Goal: Check status: Check status

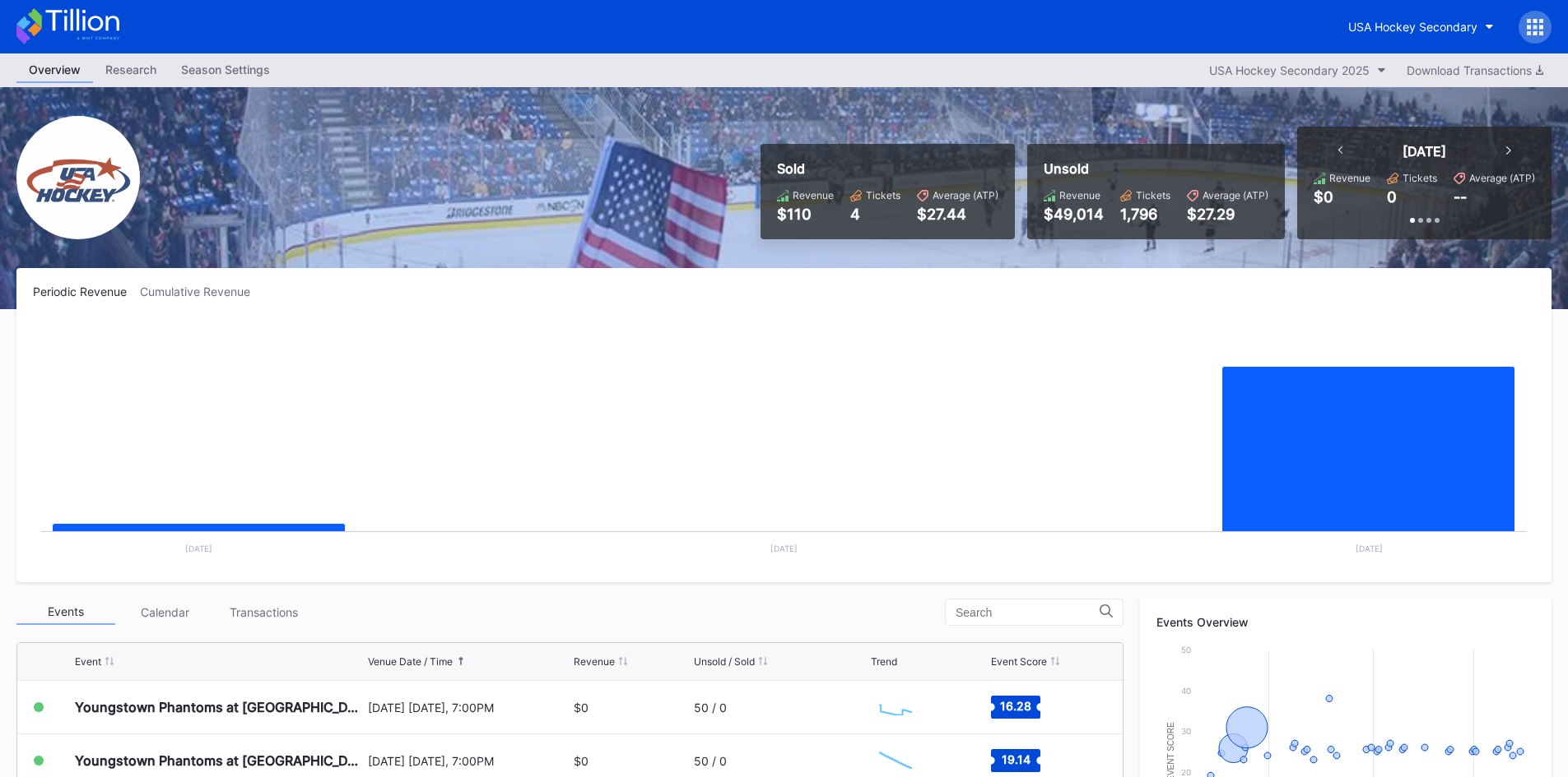
scroll to position [164, 0]
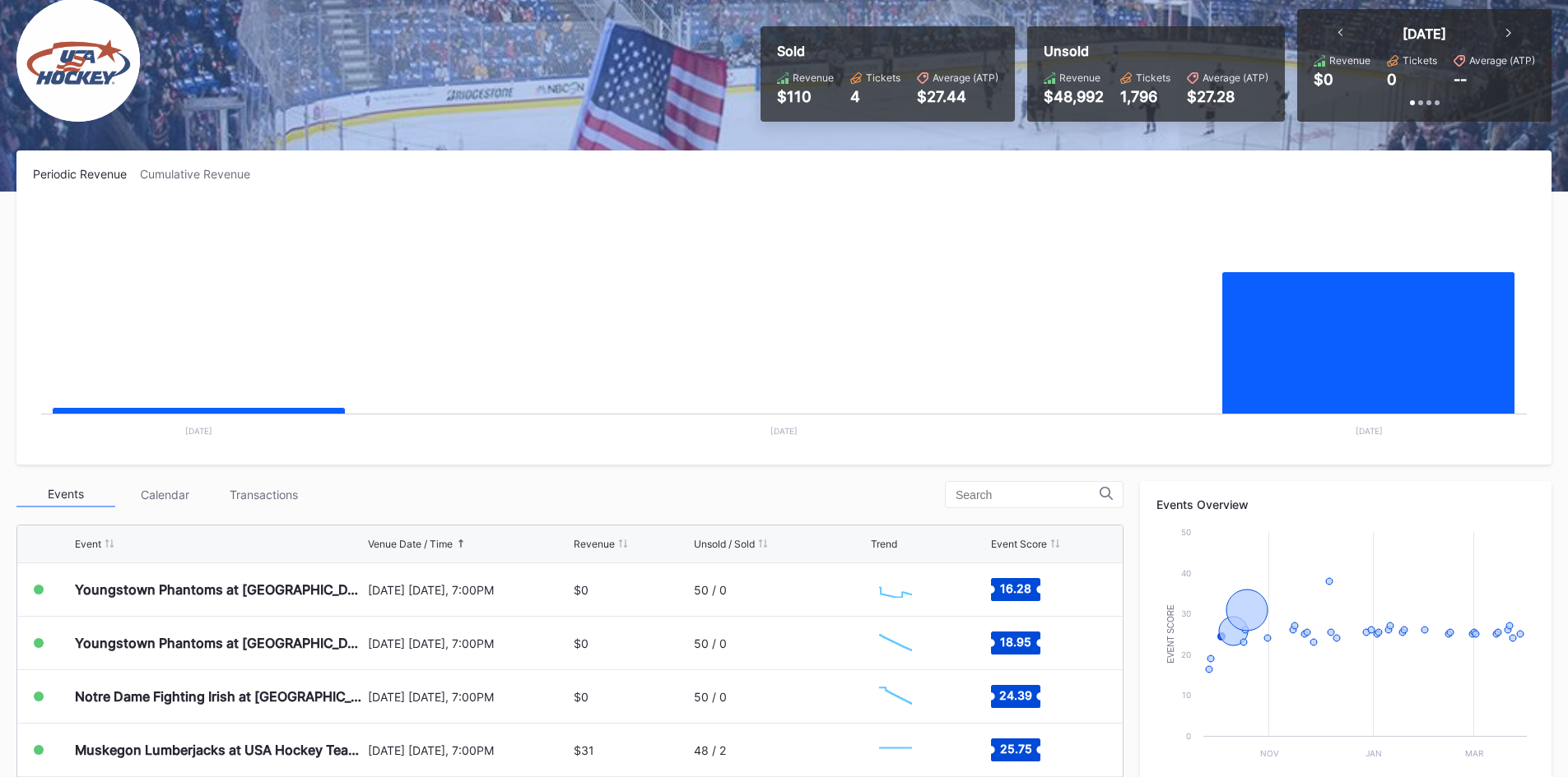
scroll to position [55, 0]
